Goal: Transaction & Acquisition: Purchase product/service

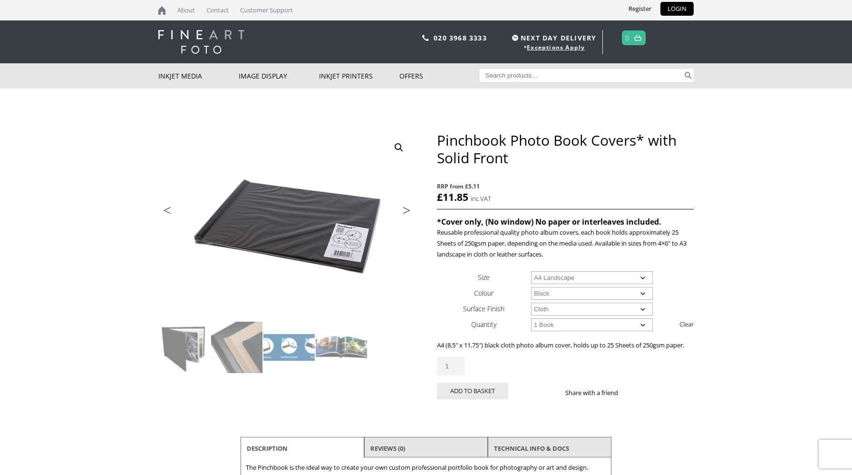
click at [409, 209] on link "Next" at bounding box center [402, 212] width 27 height 9
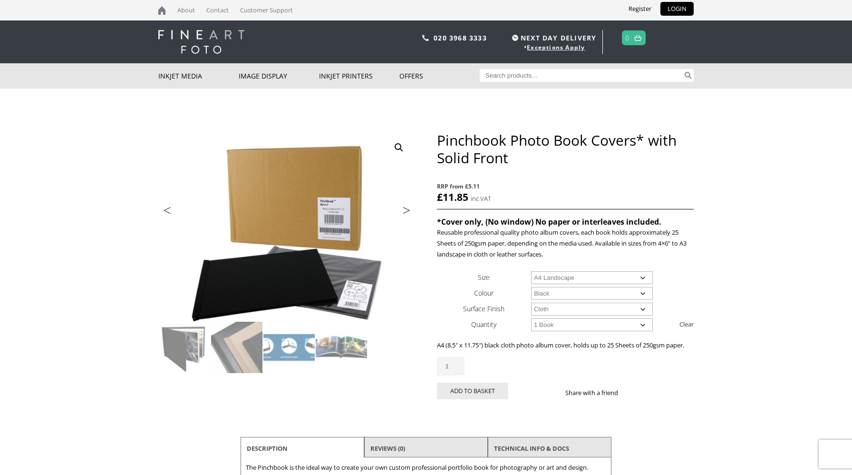
click at [407, 210] on link "Next" at bounding box center [402, 212] width 27 height 9
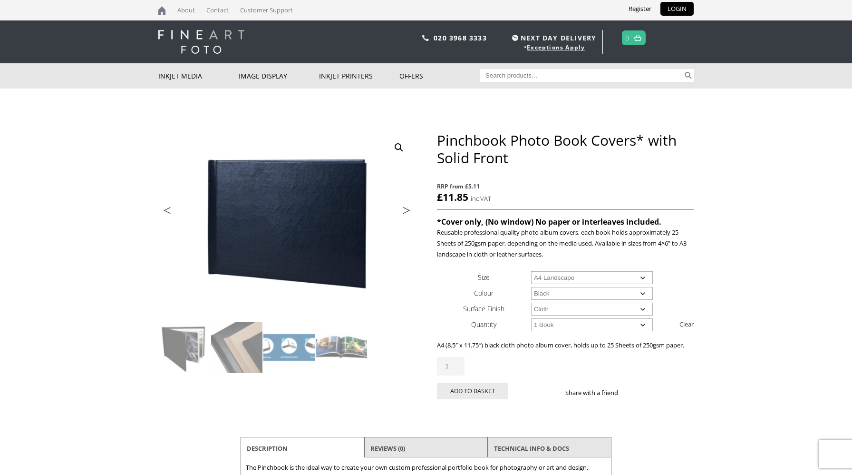
click at [407, 210] on link "Next" at bounding box center [402, 212] width 27 height 9
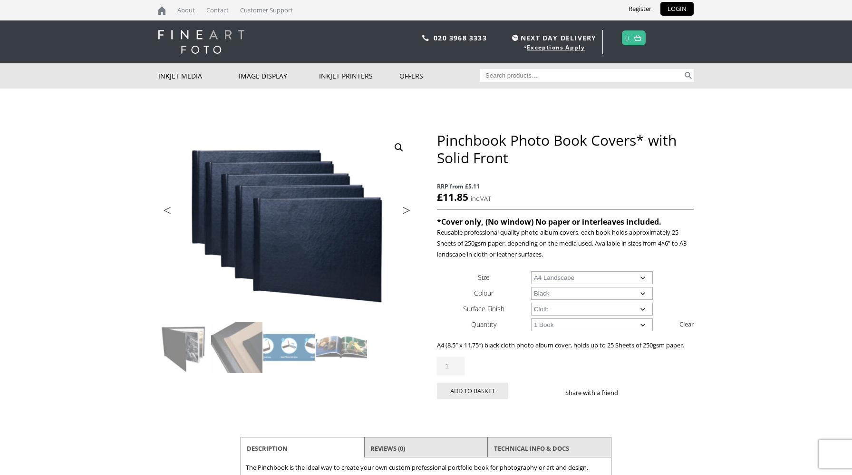
click at [407, 210] on link "Next" at bounding box center [402, 212] width 27 height 9
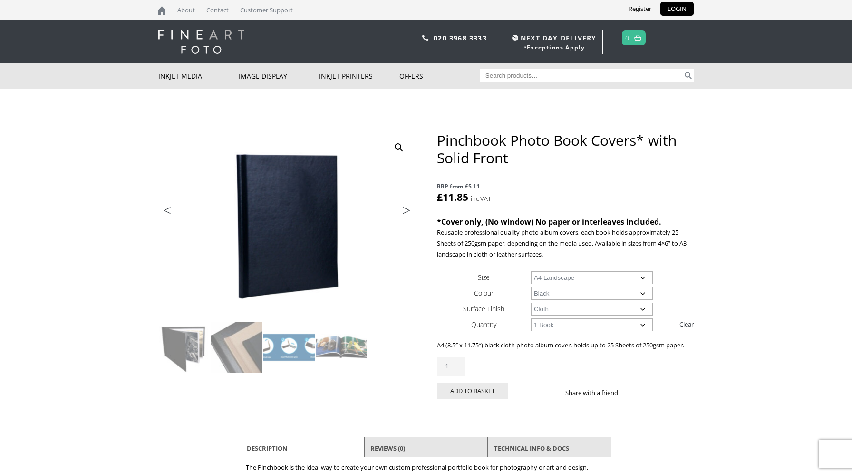
click at [407, 210] on link "Next" at bounding box center [402, 212] width 27 height 9
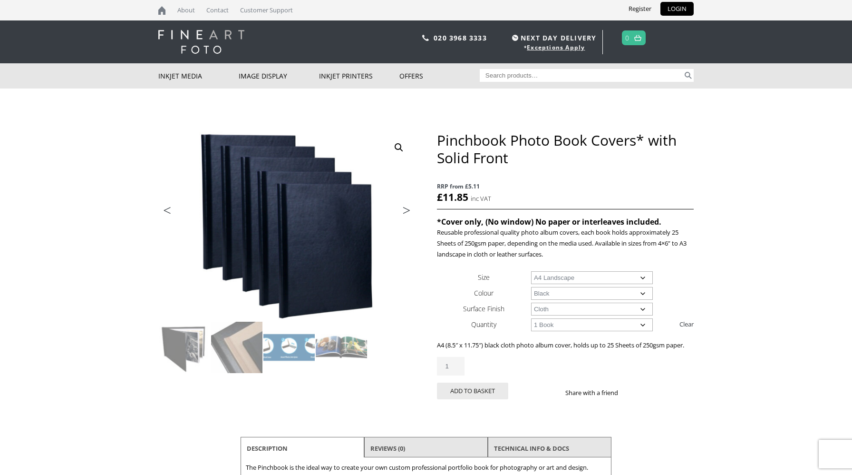
click at [407, 210] on link "Next" at bounding box center [402, 212] width 27 height 9
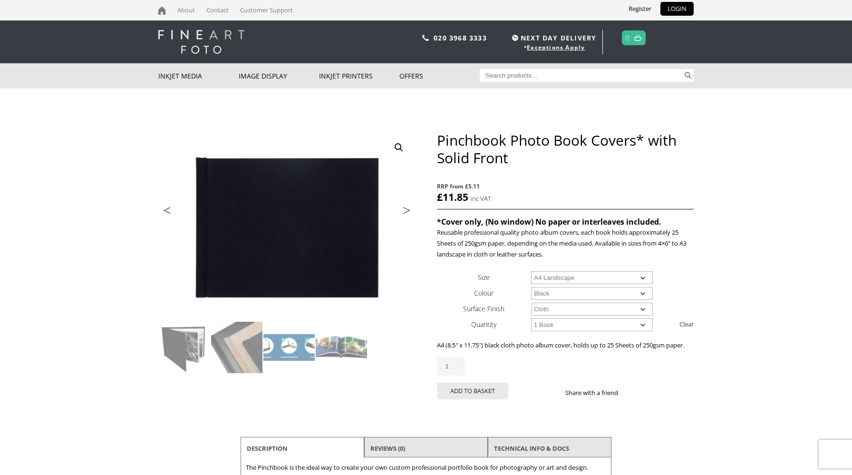
click at [407, 210] on link "Next" at bounding box center [402, 212] width 27 height 9
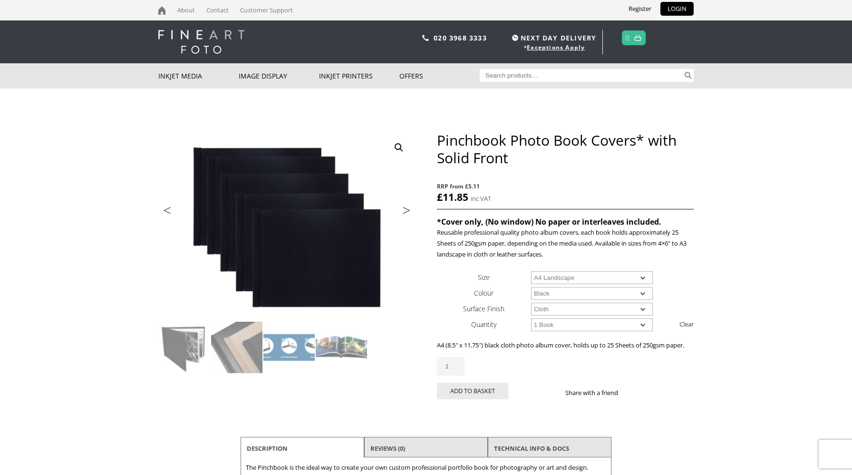
click at [407, 210] on link "Next" at bounding box center [402, 212] width 27 height 9
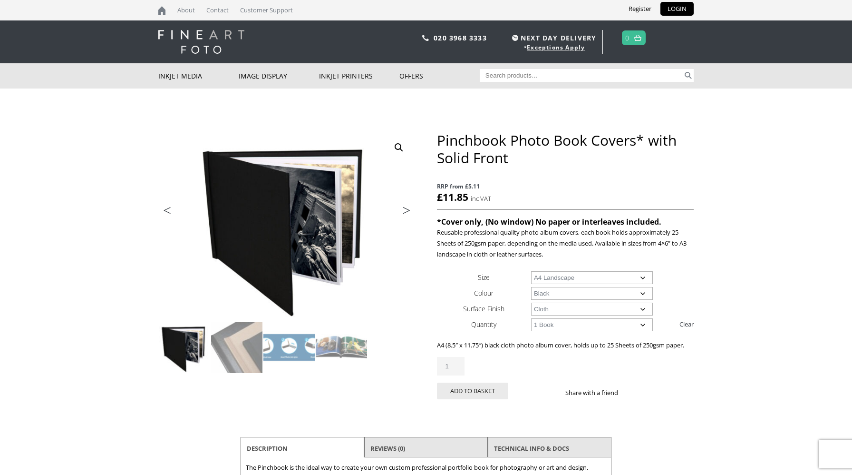
click at [409, 210] on link "Next" at bounding box center [402, 212] width 27 height 9
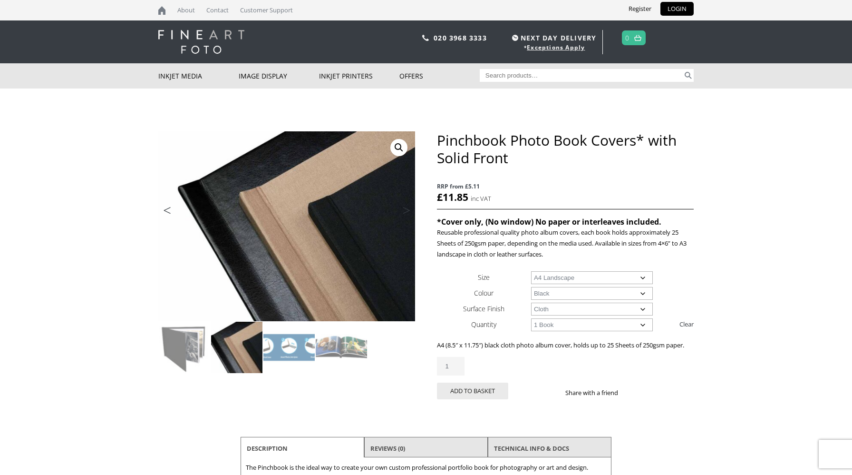
click at [409, 210] on link "Next" at bounding box center [402, 212] width 27 height 9
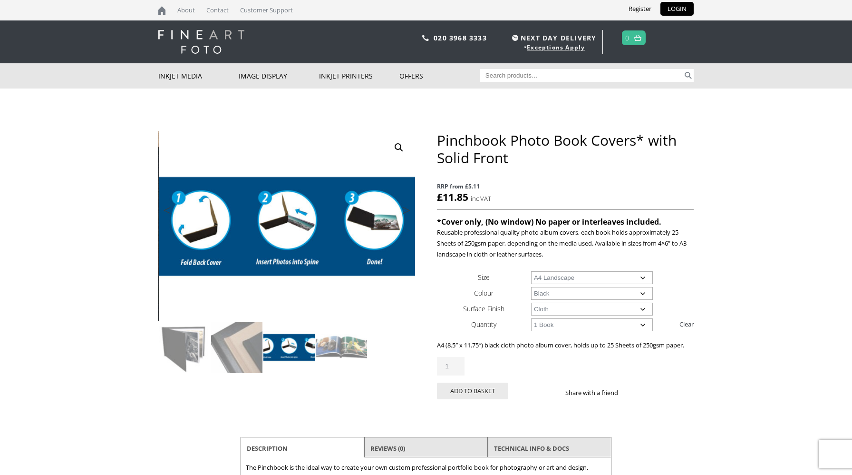
click at [409, 210] on link "Next" at bounding box center [402, 212] width 27 height 9
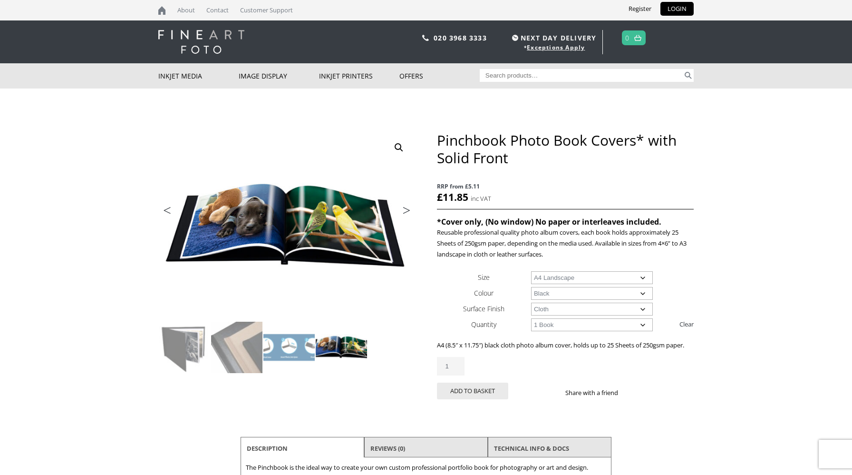
click at [585, 310] on select "Choose an option Cloth Leather" at bounding box center [592, 308] width 122 height 13
click at [531, 302] on select "Choose an option Cloth Leather" at bounding box center [592, 308] width 122 height 13
click at [582, 297] on select "Choose an option Black" at bounding box center [592, 293] width 122 height 13
click at [531, 287] on select "Choose an option Black" at bounding box center [592, 293] width 122 height 13
